Goal: Navigation & Orientation: Understand site structure

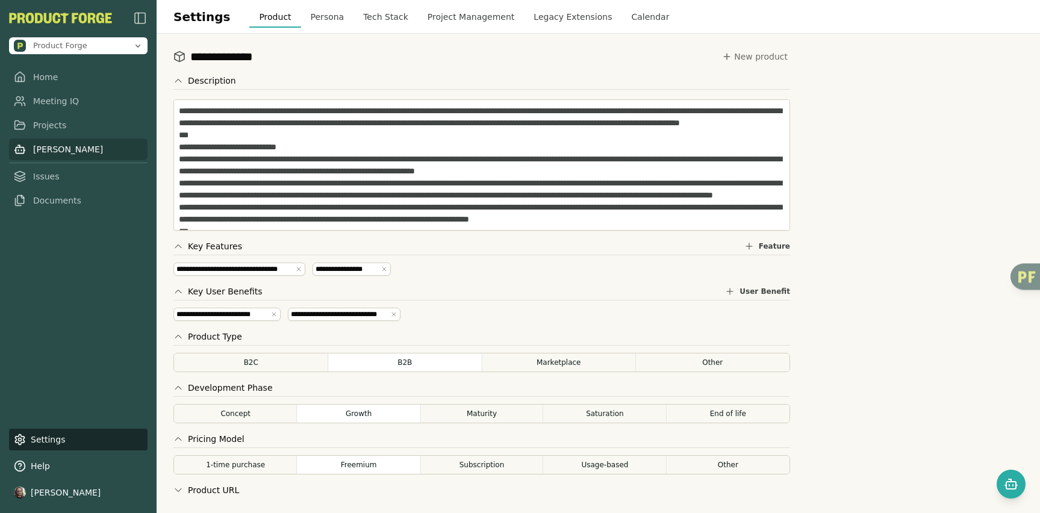
click at [61, 148] on link "[PERSON_NAME]" at bounding box center [78, 150] width 139 height 22
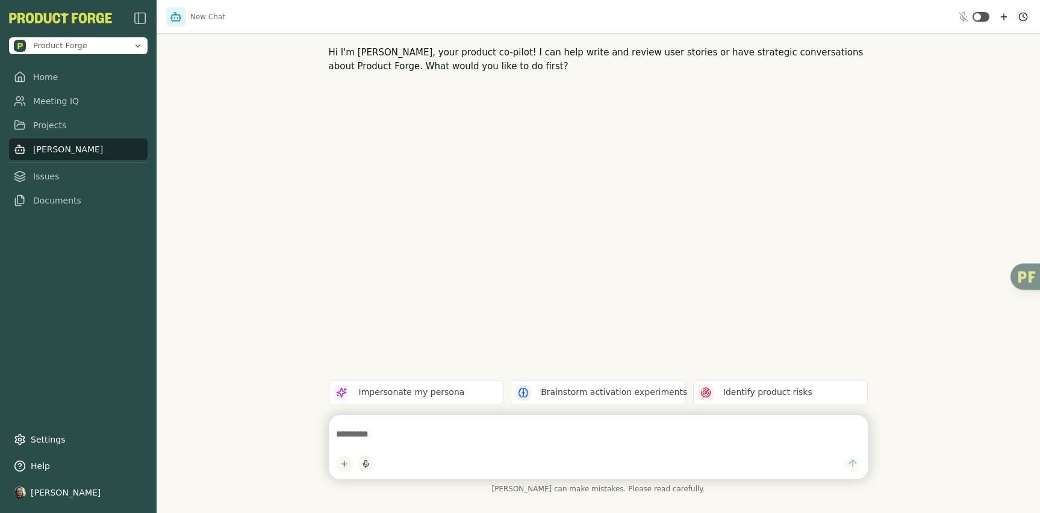
click at [1023, 16] on html "Product Forge Home Meeting IQ Projects [PERSON_NAME] Issues Documents Settings …" at bounding box center [520, 256] width 1040 height 513
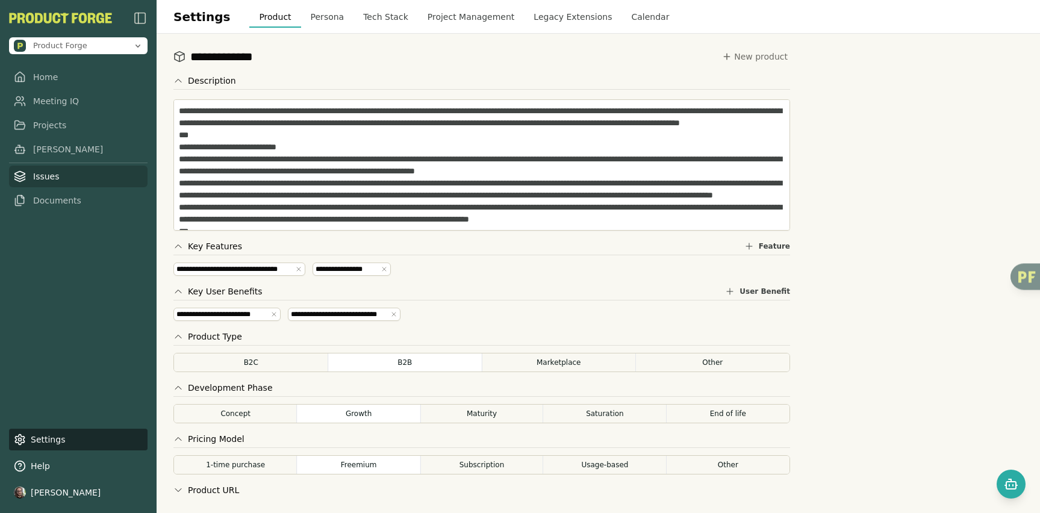
click at [51, 175] on link "Issues" at bounding box center [78, 177] width 139 height 22
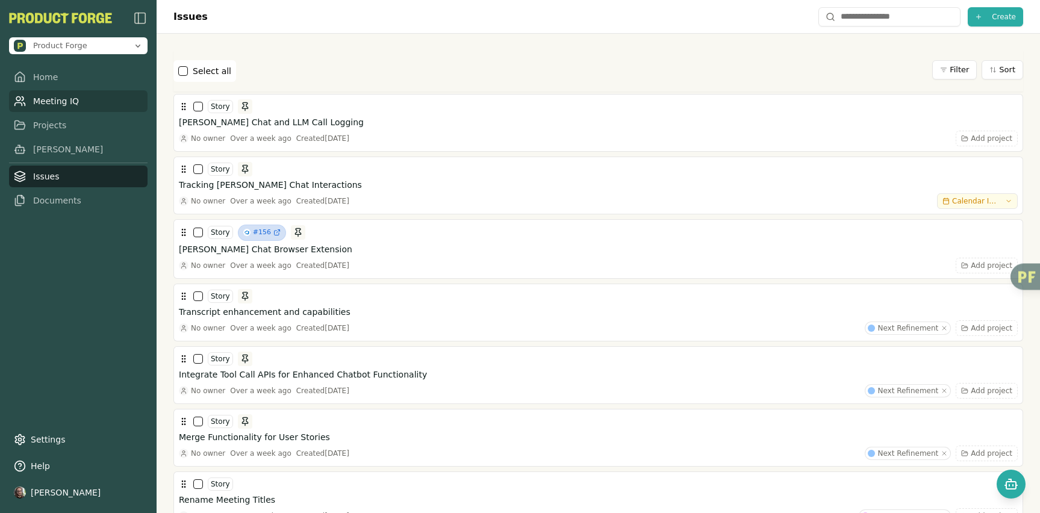
click at [59, 98] on link "Meeting IQ" at bounding box center [78, 101] width 139 height 22
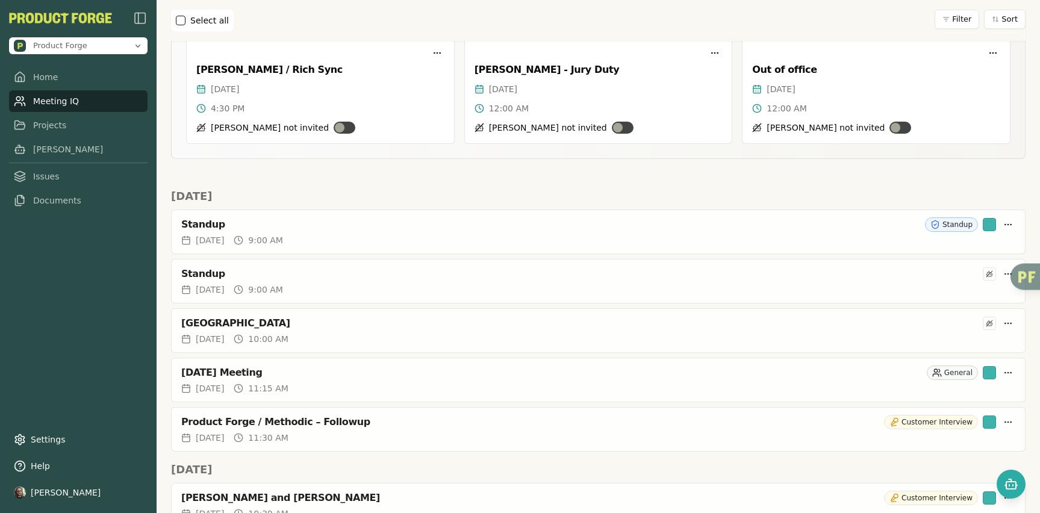
scroll to position [101, 0]
click at [1000, 226] on html "Product Forge Home Meeting IQ Projects [PERSON_NAME] Issues Documents Settings …" at bounding box center [520, 256] width 1040 height 513
click at [827, 201] on html "Product Forge Home Meeting IQ Projects [PERSON_NAME] Issues Documents Settings …" at bounding box center [520, 256] width 1040 height 513
click at [999, 225] on html "Product Forge Home Meeting IQ Projects [PERSON_NAME] Issues Documents Settings …" at bounding box center [520, 256] width 1040 height 513
click at [871, 203] on html "Product Forge Home Meeting IQ Projects [PERSON_NAME] Issues Documents Settings …" at bounding box center [520, 256] width 1040 height 513
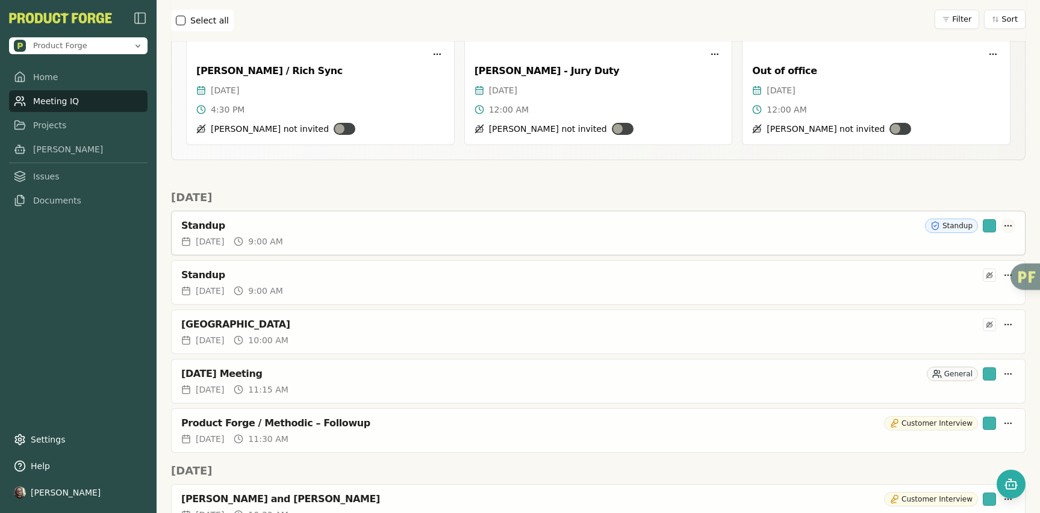
click at [998, 223] on html "Product Forge Home Meeting IQ Projects [PERSON_NAME] Issues Documents Settings …" at bounding box center [520, 256] width 1040 height 513
click at [874, 198] on html "Product Forge Home Meeting IQ Projects [PERSON_NAME] Issues Documents Settings …" at bounding box center [520, 256] width 1040 height 513
